Goal: Task Accomplishment & Management: Manage account settings

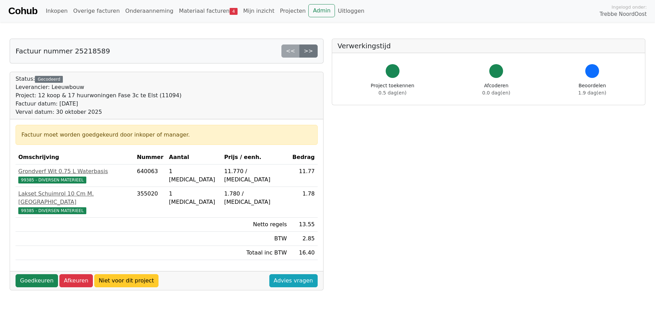
click at [104, 274] on link "Niet voor dit project" at bounding box center [126, 280] width 64 height 13
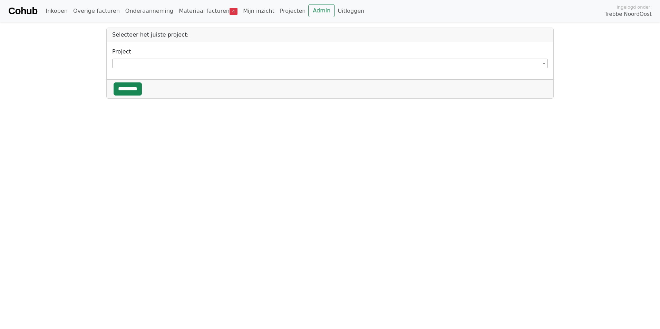
click at [130, 68] on span at bounding box center [330, 64] width 436 height 10
click at [130, 63] on span at bounding box center [330, 64] width 436 height 10
click at [132, 60] on span at bounding box center [330, 64] width 436 height 10
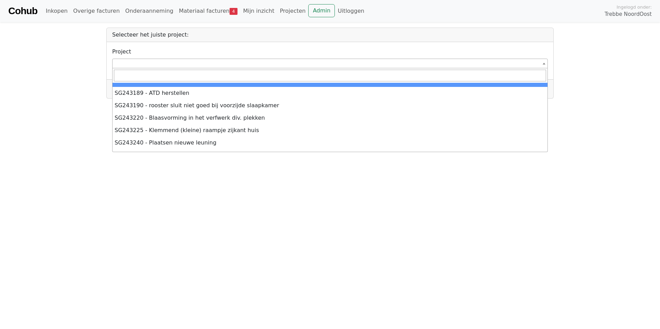
click at [130, 67] on span at bounding box center [330, 64] width 436 height 10
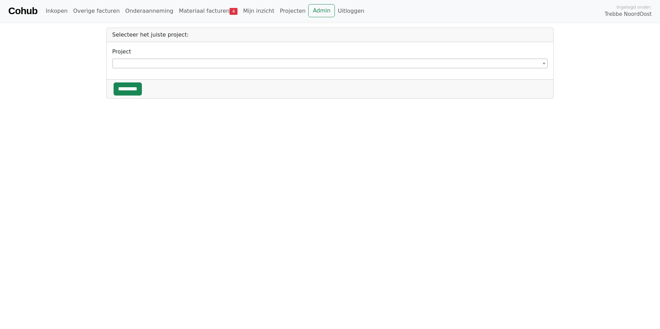
click at [132, 64] on span at bounding box center [330, 64] width 436 height 10
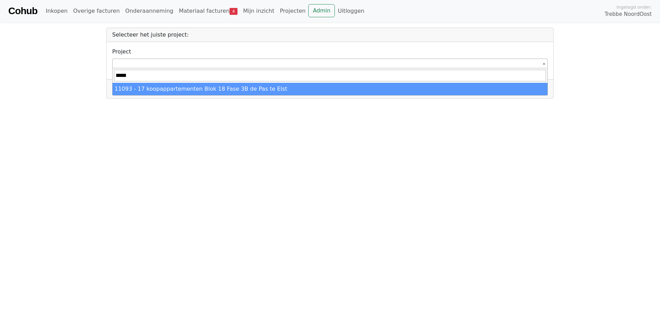
type input "*****"
select select "*****"
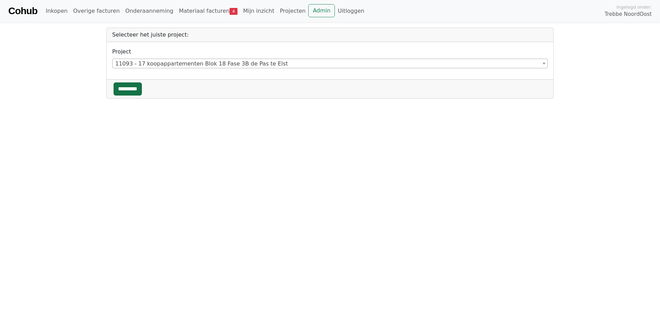
click at [132, 85] on input "*********" at bounding box center [128, 88] width 28 height 13
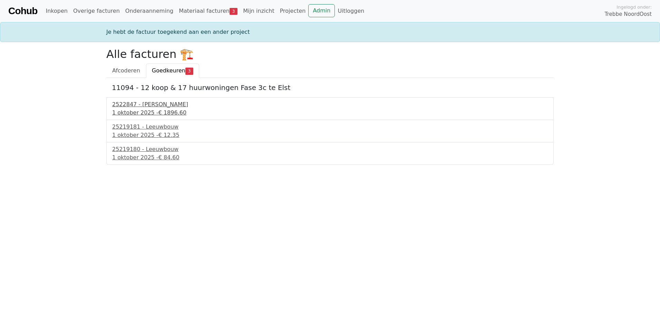
click at [149, 105] on div "2522847 - Van Dalen" at bounding box center [330, 104] width 436 height 8
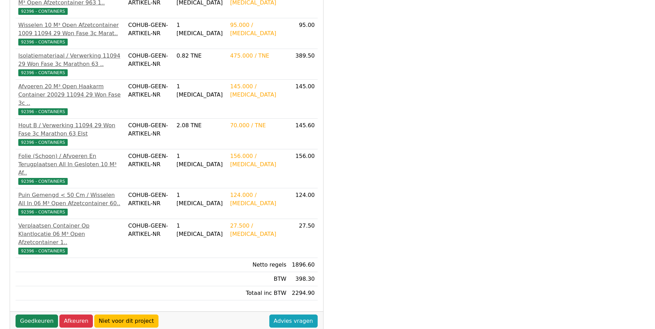
scroll to position [240, 0]
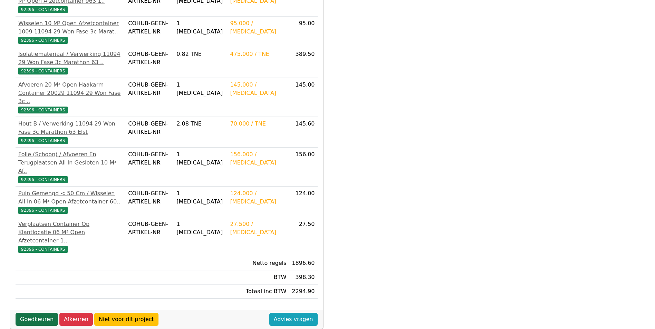
click at [21, 313] on link "Goedkeuren" at bounding box center [37, 319] width 42 height 13
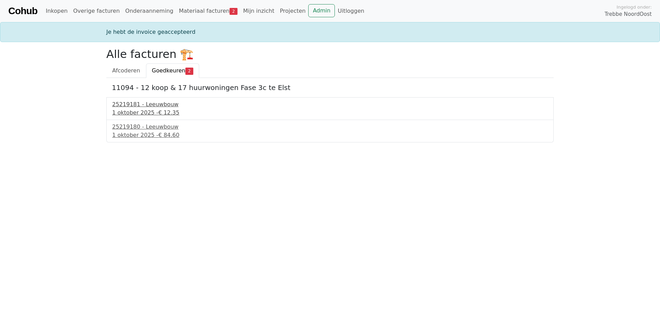
click at [148, 109] on div "1 oktober 2025 - € 12.35" at bounding box center [330, 113] width 436 height 8
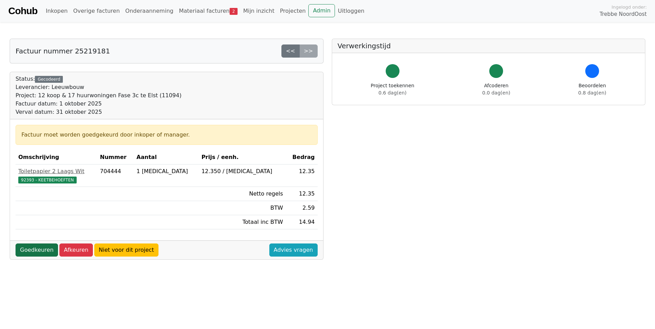
click at [37, 248] on link "Goedkeuren" at bounding box center [37, 250] width 42 height 13
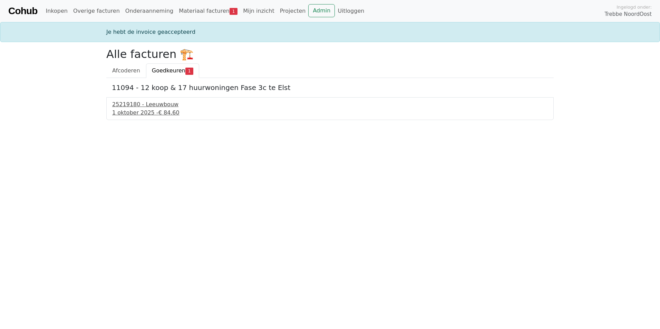
click at [126, 107] on div "25219180 - Leeuwbouw" at bounding box center [330, 104] width 436 height 8
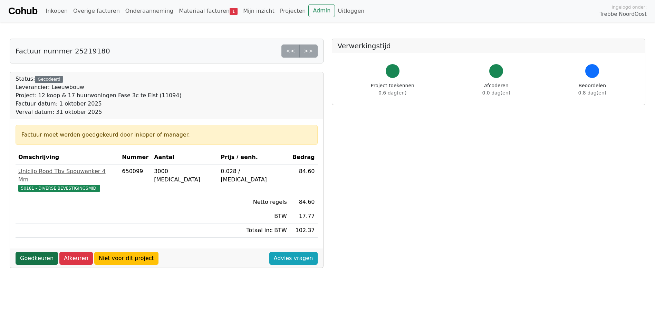
click at [40, 252] on link "Goedkeuren" at bounding box center [37, 258] width 42 height 13
